Goal: Information Seeking & Learning: Check status

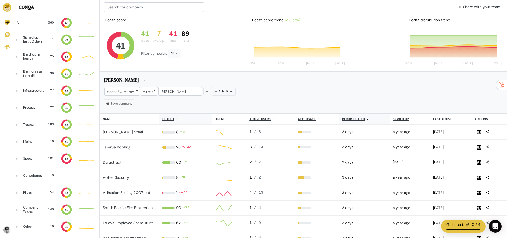
click at [172, 118] on u "Health" at bounding box center [167, 119] width 11 height 4
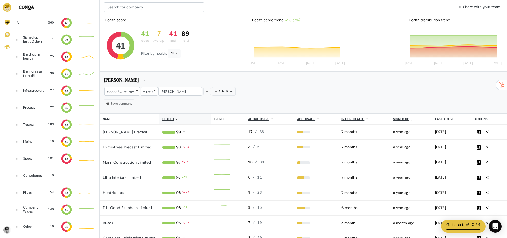
click at [180, 119] on th "Health" at bounding box center [184, 119] width 51 height 11
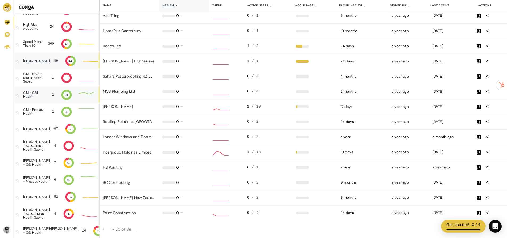
click at [43, 94] on div "CTJ - C&I Health 2 91" at bounding box center [56, 94] width 84 height 17
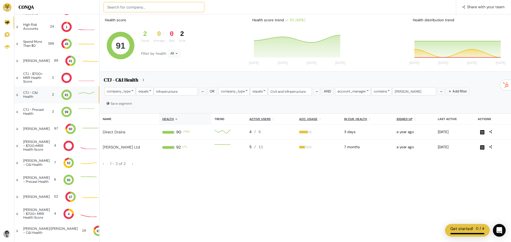
click at [118, 6] on input at bounding box center [154, 7] width 100 height 10
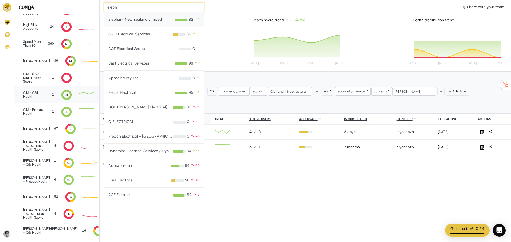
type input "eleph"
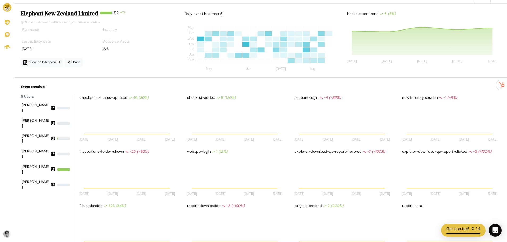
scroll to position [43, 95]
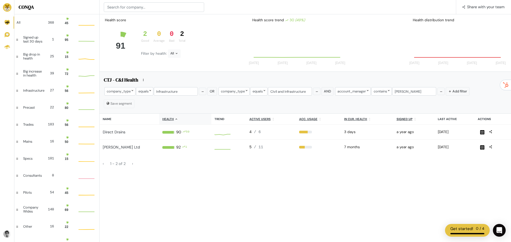
scroll to position [11, 12]
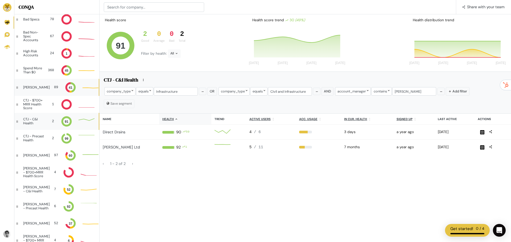
click at [35, 88] on div "[PERSON_NAME]" at bounding box center [36, 88] width 27 height 4
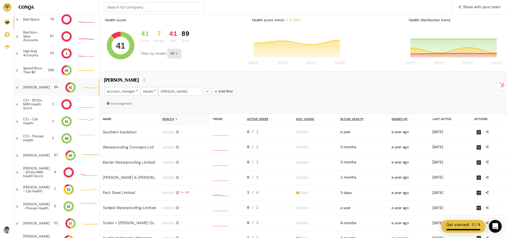
click at [174, 53] on div "All" at bounding box center [174, 53] width 13 height 9
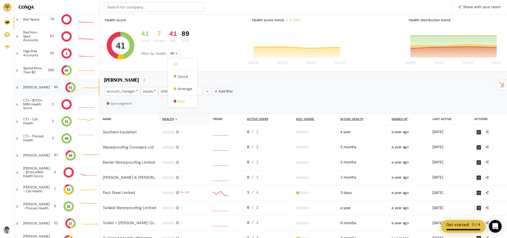
click at [183, 99] on button "Bad" at bounding box center [183, 101] width 30 height 12
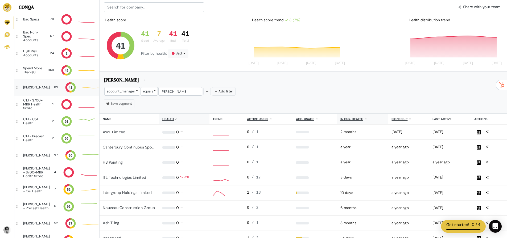
click at [364, 120] on icon at bounding box center [365, 119] width 3 height 3
click at [364, 118] on icon at bounding box center [365, 119] width 3 height 3
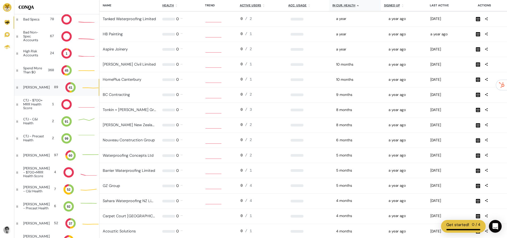
scroll to position [4, 4]
